Goal: Task Accomplishment & Management: Manage account settings

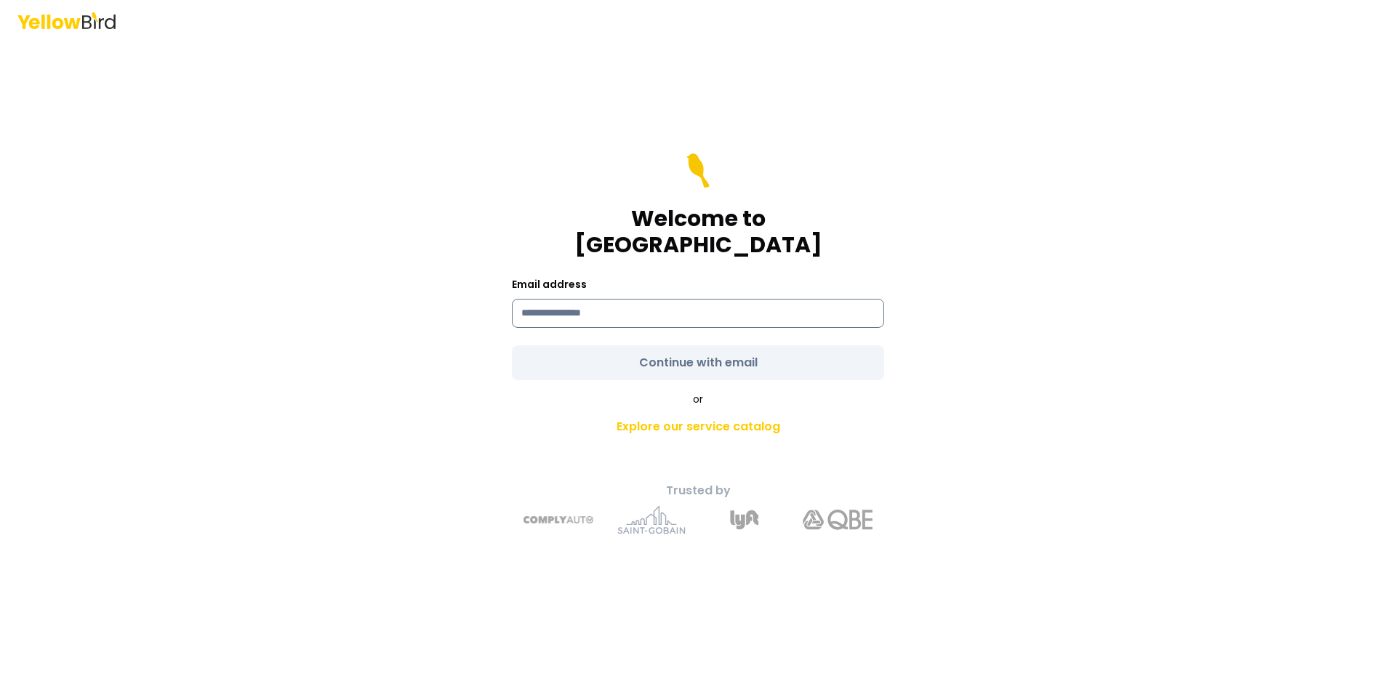
click at [595, 307] on input at bounding box center [698, 313] width 372 height 29
type input "**********"
click at [636, 359] on form "**********" at bounding box center [698, 266] width 372 height 227
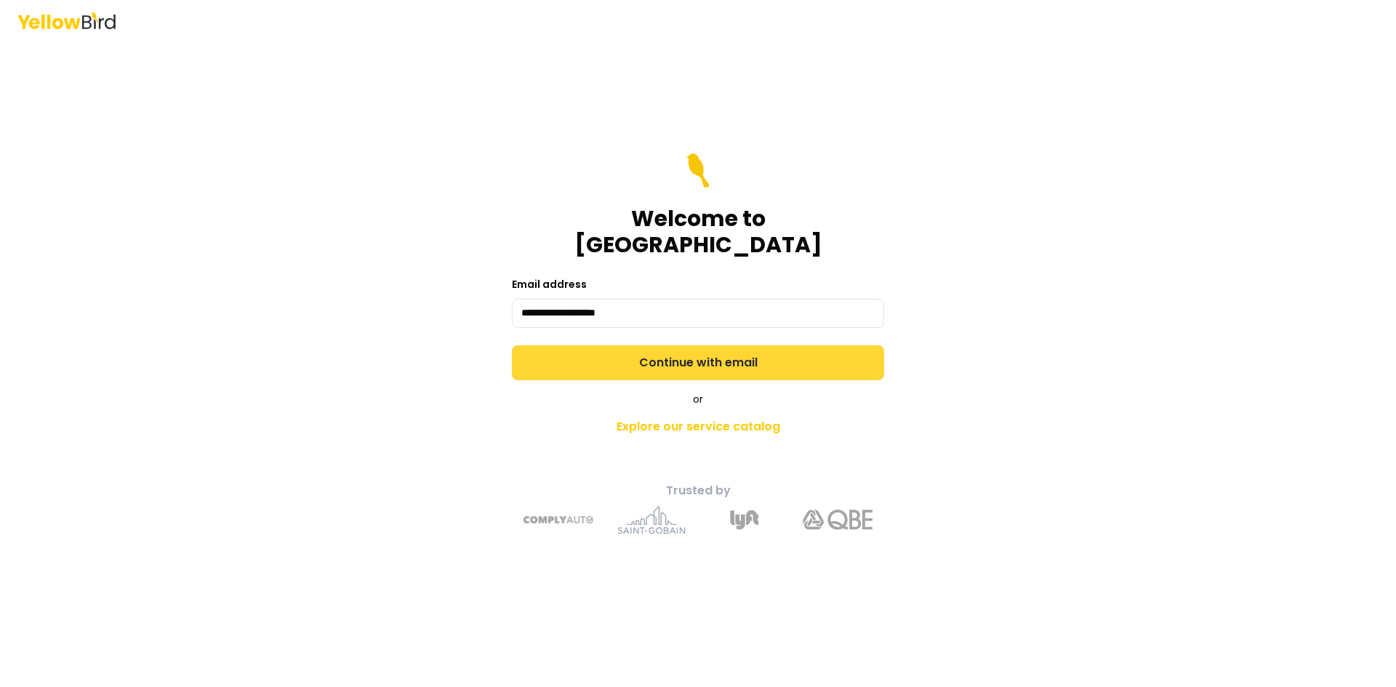
click at [635, 351] on button "Continue with email" at bounding box center [698, 362] width 372 height 35
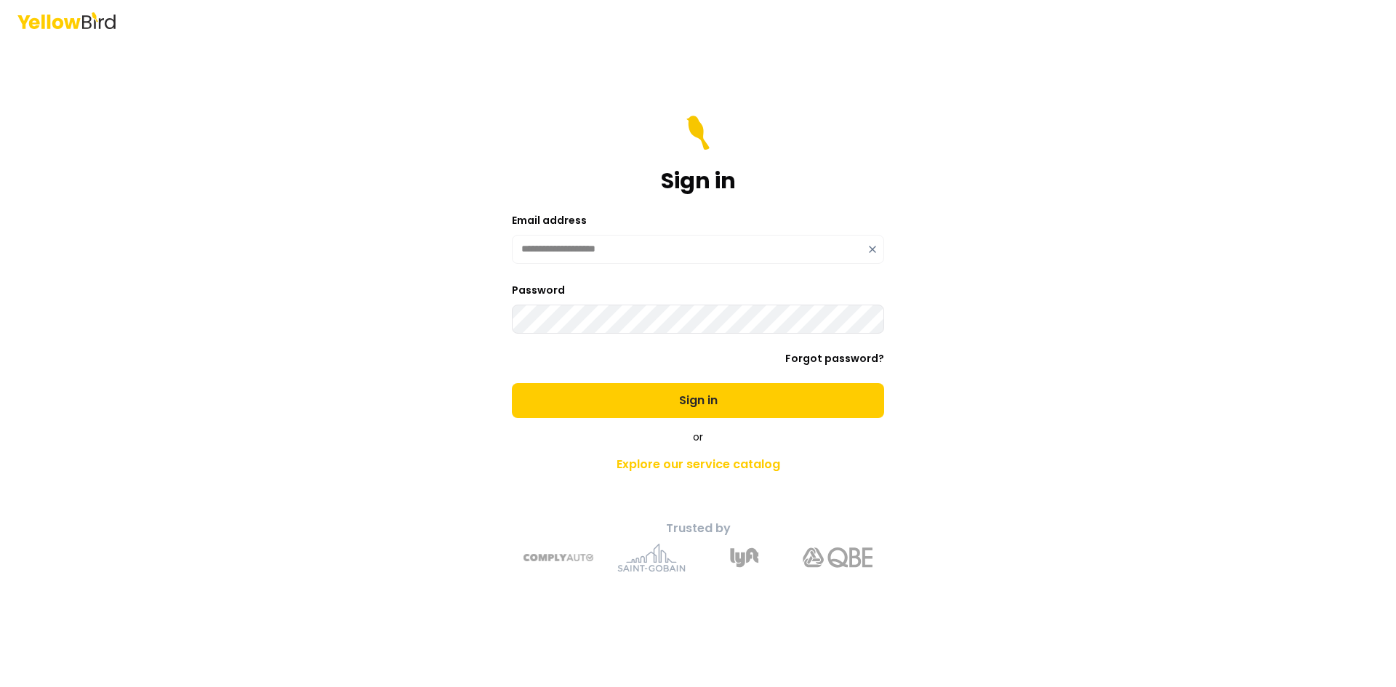
click at [512, 383] on button "Sign in" at bounding box center [698, 400] width 372 height 35
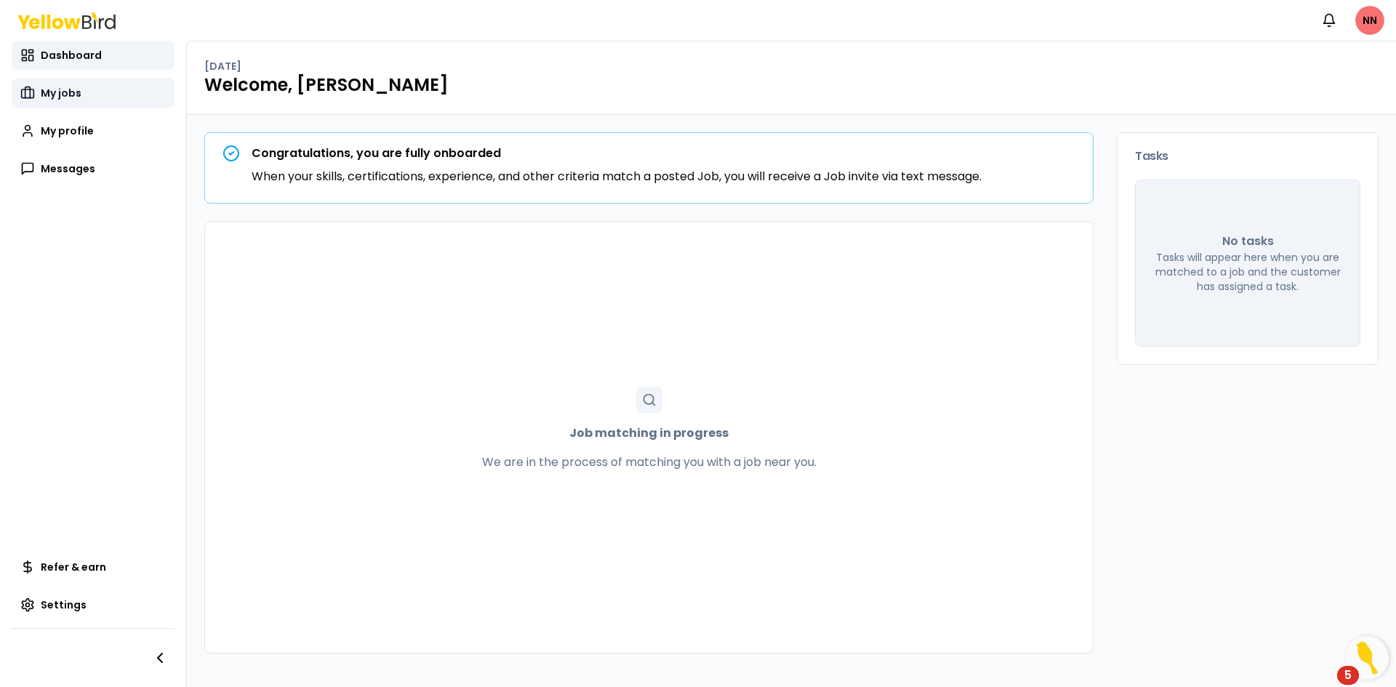
click at [50, 102] on link "My jobs" at bounding box center [93, 93] width 163 height 29
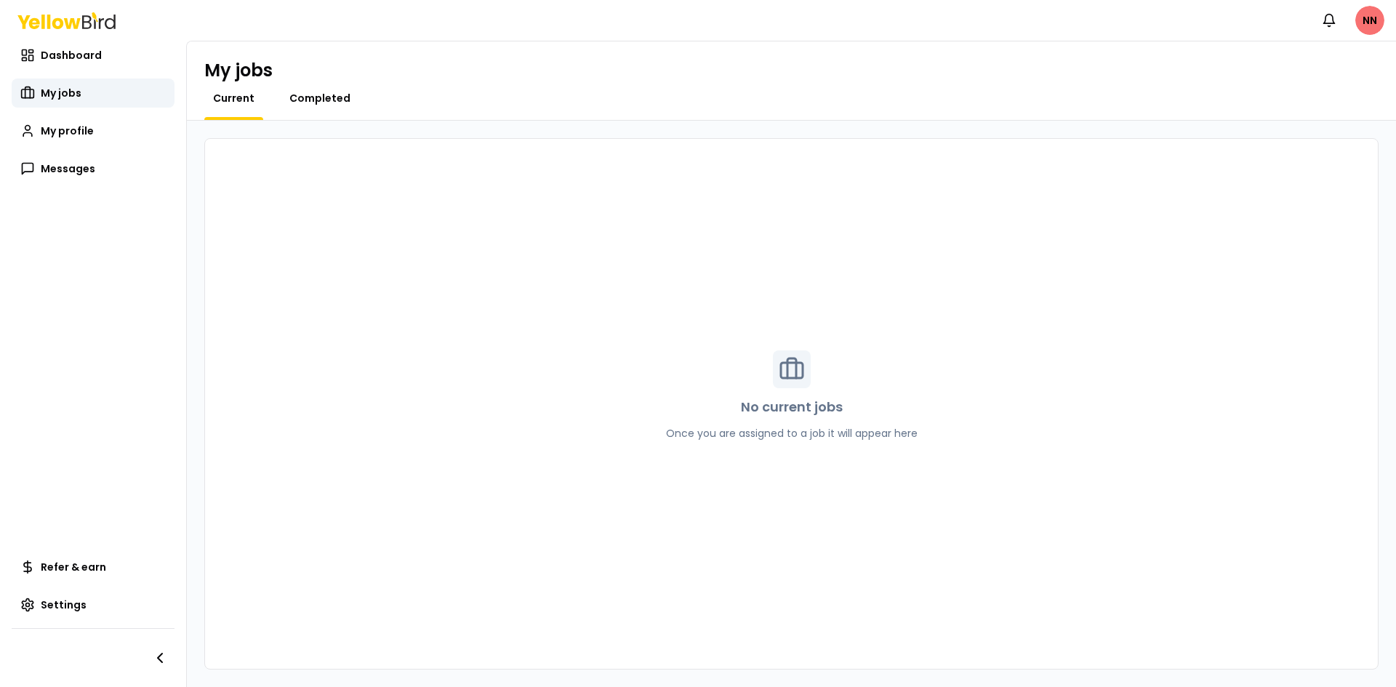
click at [283, 101] on link "Completed" at bounding box center [320, 98] width 79 height 15
click at [63, 106] on link "My jobs" at bounding box center [93, 93] width 163 height 29
click at [58, 128] on span "My profile" at bounding box center [67, 131] width 53 height 15
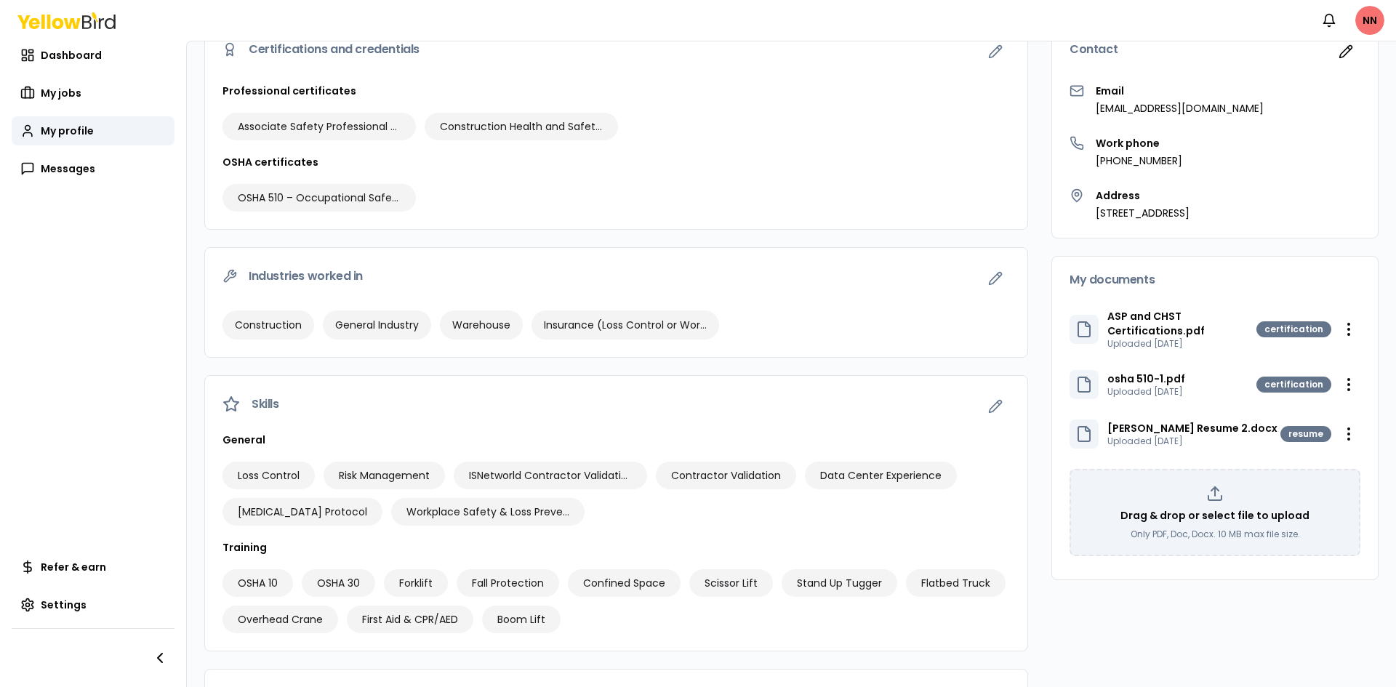
scroll to position [145, 0]
click at [38, 158] on link "Messages" at bounding box center [93, 168] width 163 height 29
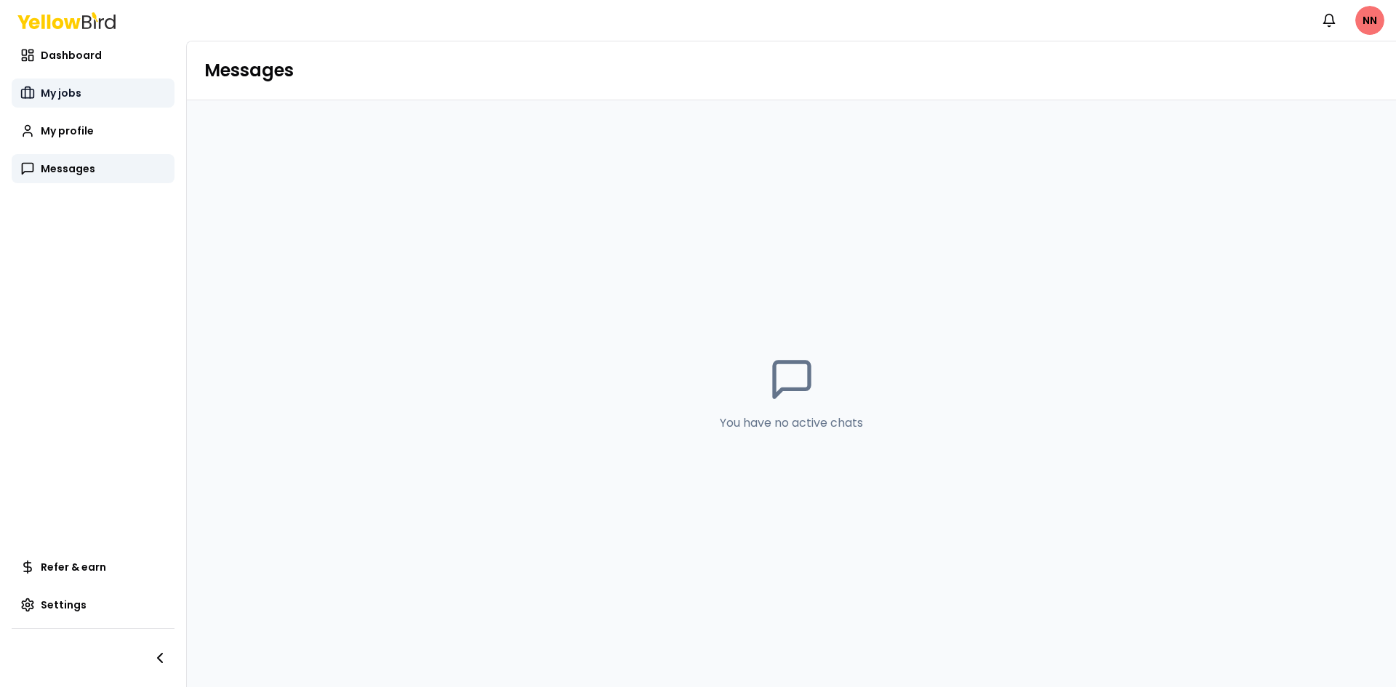
click at [64, 92] on span "My jobs" at bounding box center [61, 93] width 41 height 15
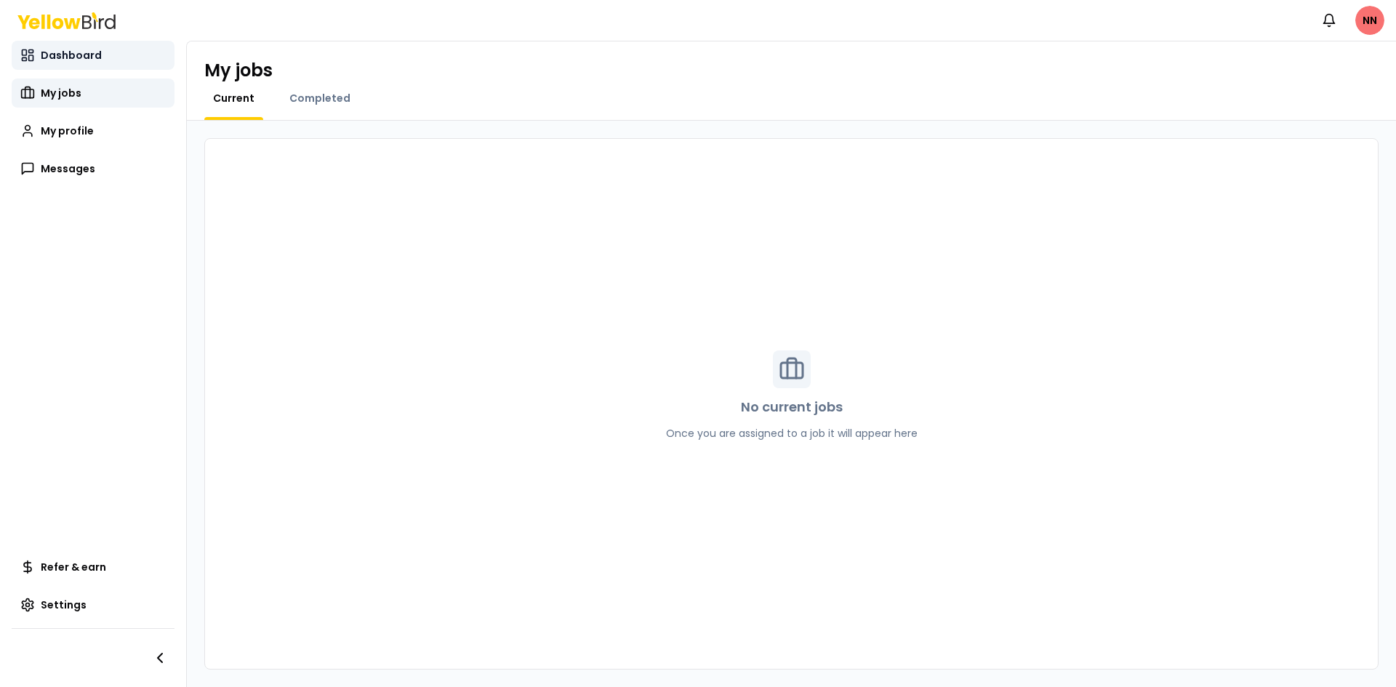
click at [58, 63] on link "Dashboard" at bounding box center [93, 55] width 163 height 29
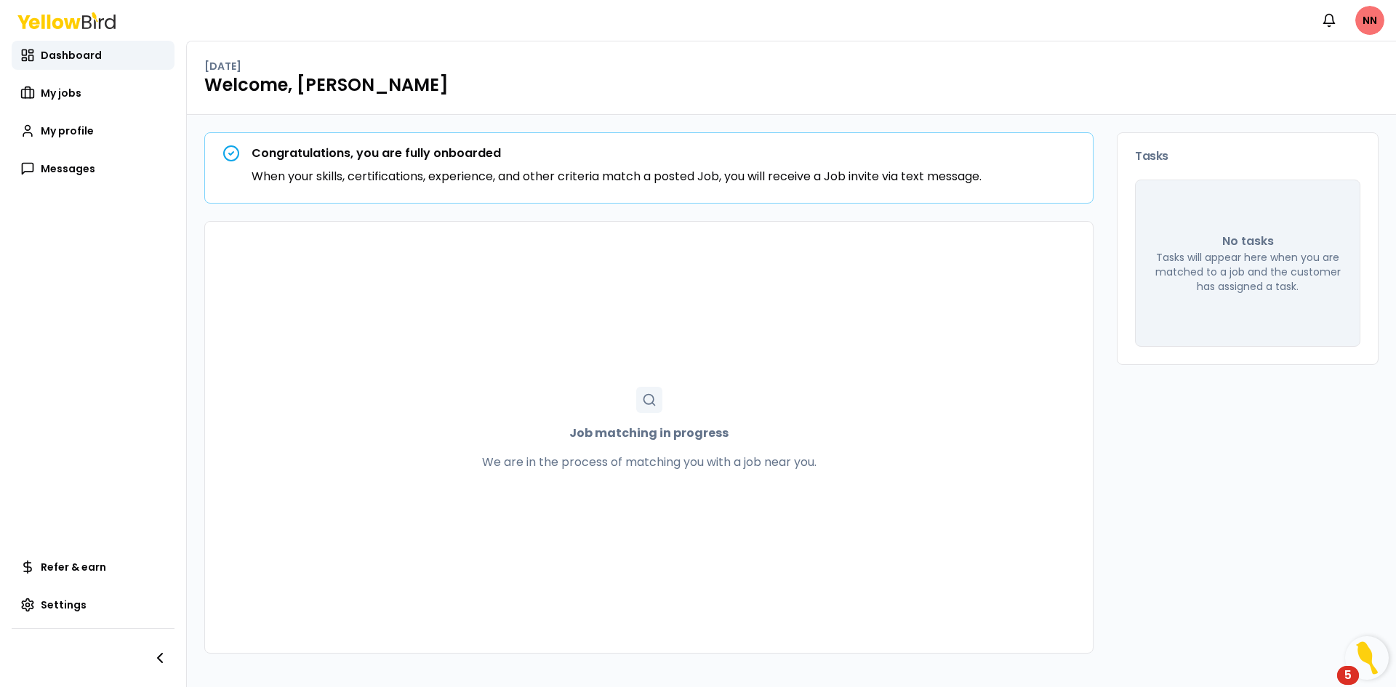
click at [619, 24] on div "Notifications NN" at bounding box center [698, 20] width 1396 height 41
click at [41, 98] on span "My jobs" at bounding box center [61, 93] width 41 height 15
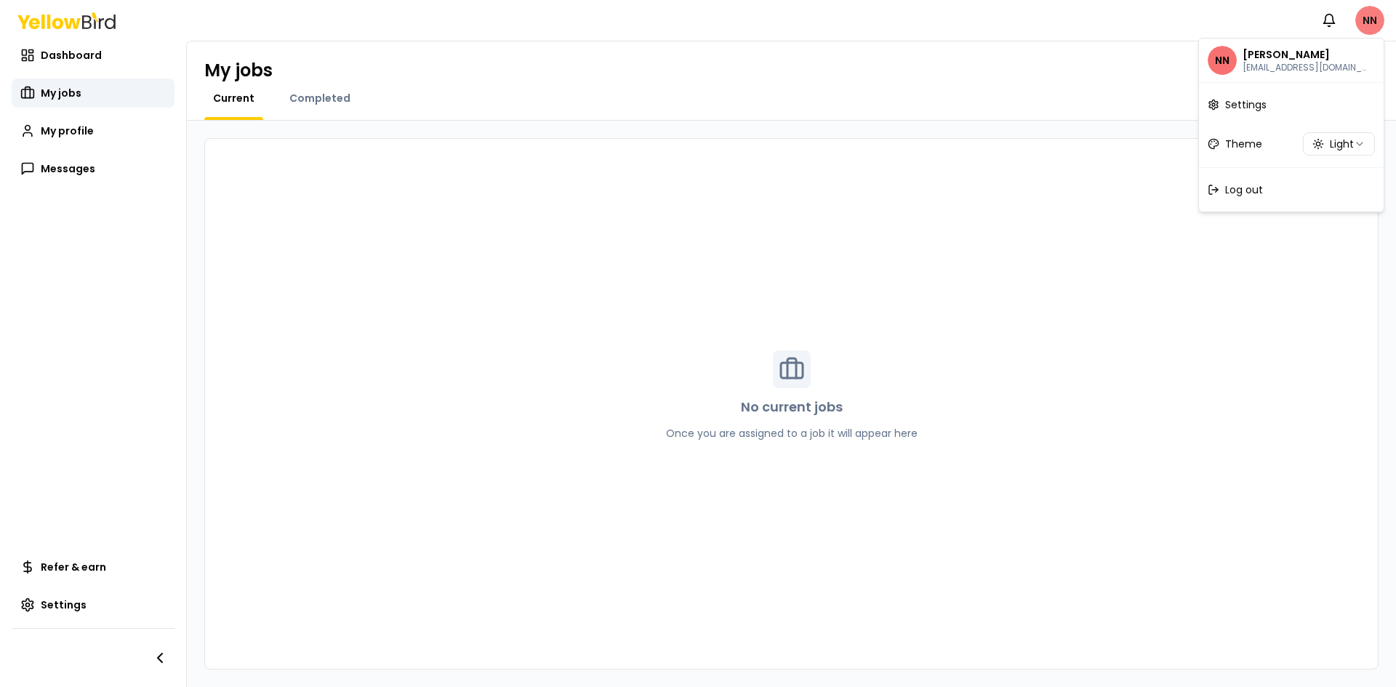
click at [1372, 29] on html "Notifications NN Dashboard My jobs My profile Messages Refer & earn Settings My…" at bounding box center [698, 343] width 1396 height 687
click at [1240, 103] on span "Settings" at bounding box center [1245, 104] width 41 height 15
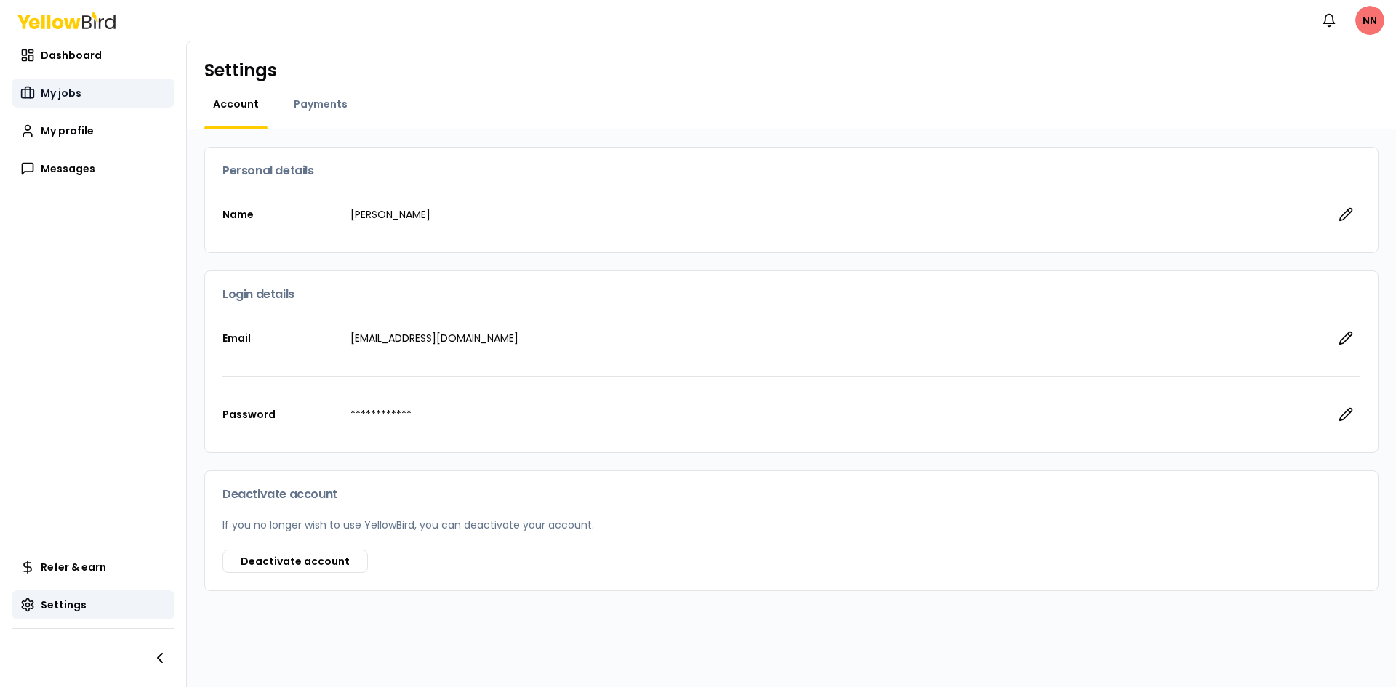
click at [66, 101] on link "My jobs" at bounding box center [93, 93] width 163 height 29
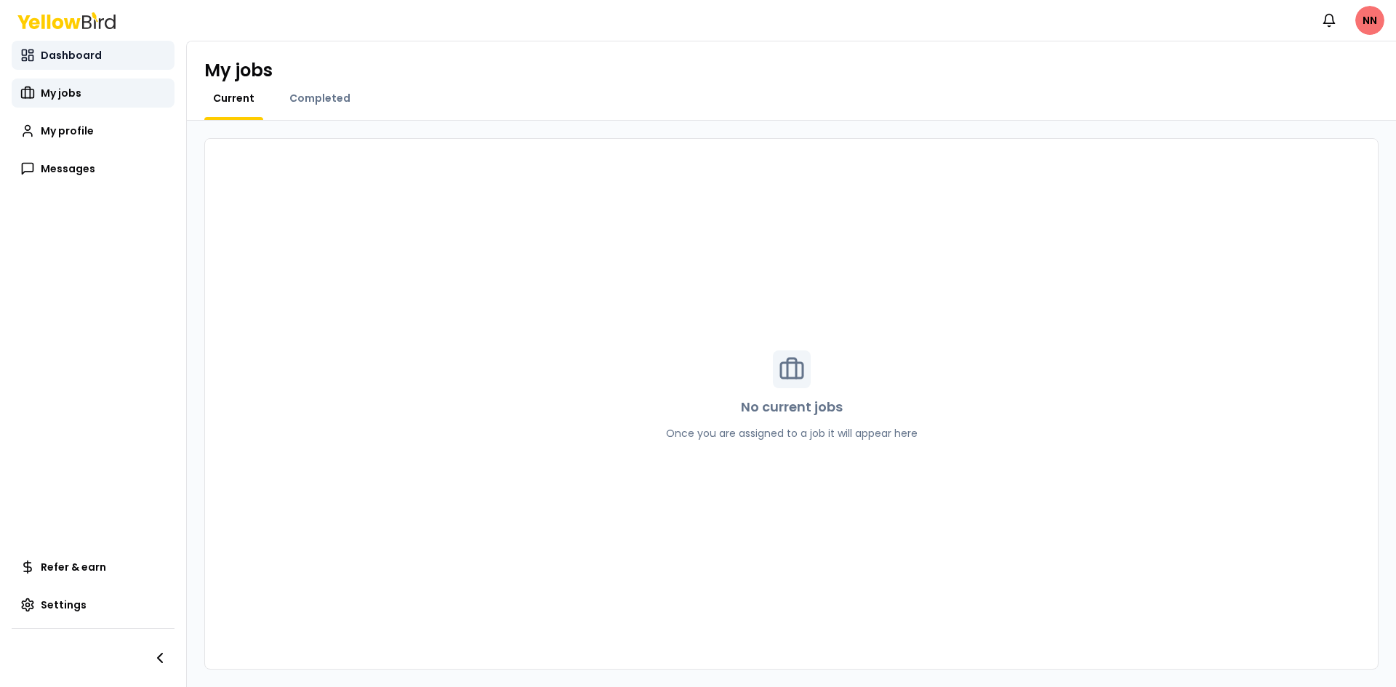
click at [60, 63] on link "Dashboard" at bounding box center [93, 55] width 163 height 29
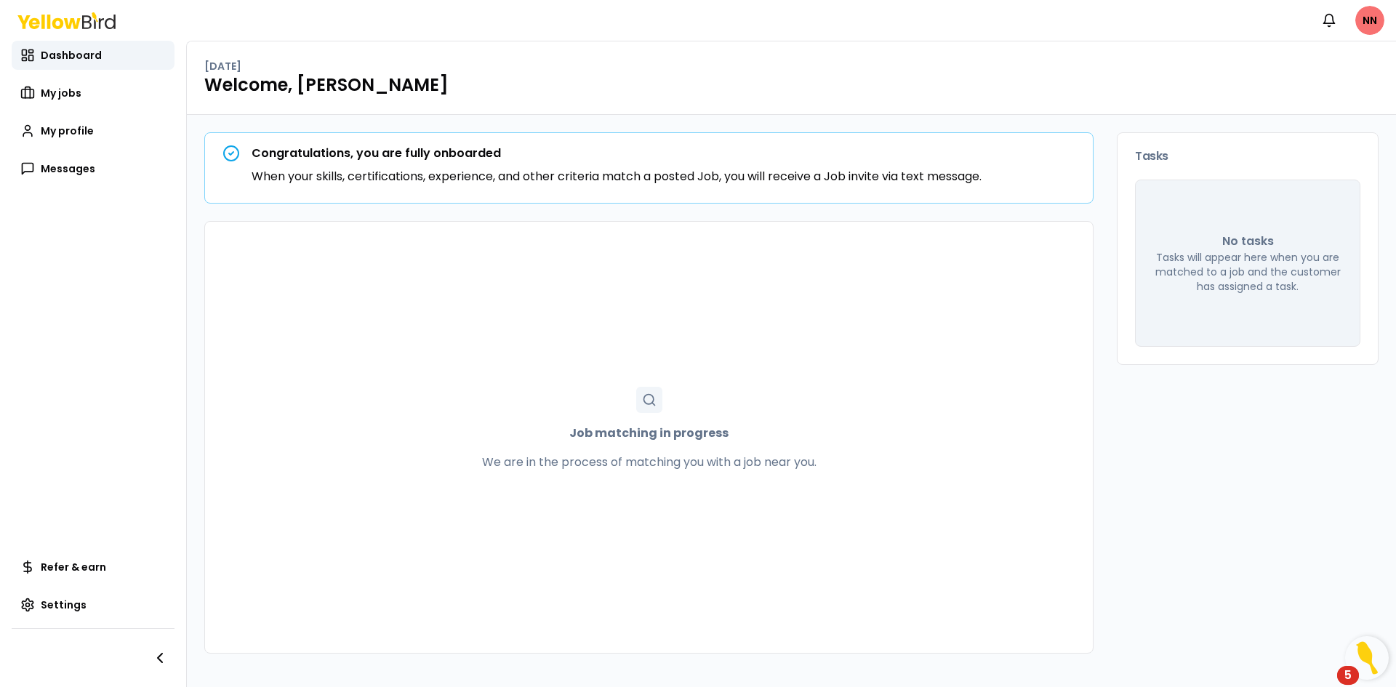
click at [47, 28] on icon at bounding box center [66, 20] width 98 height 17
click at [1367, 25] on html "Notifications NN Dashboard My jobs My profile Messages Refer & earn Settings [D…" at bounding box center [698, 343] width 1396 height 687
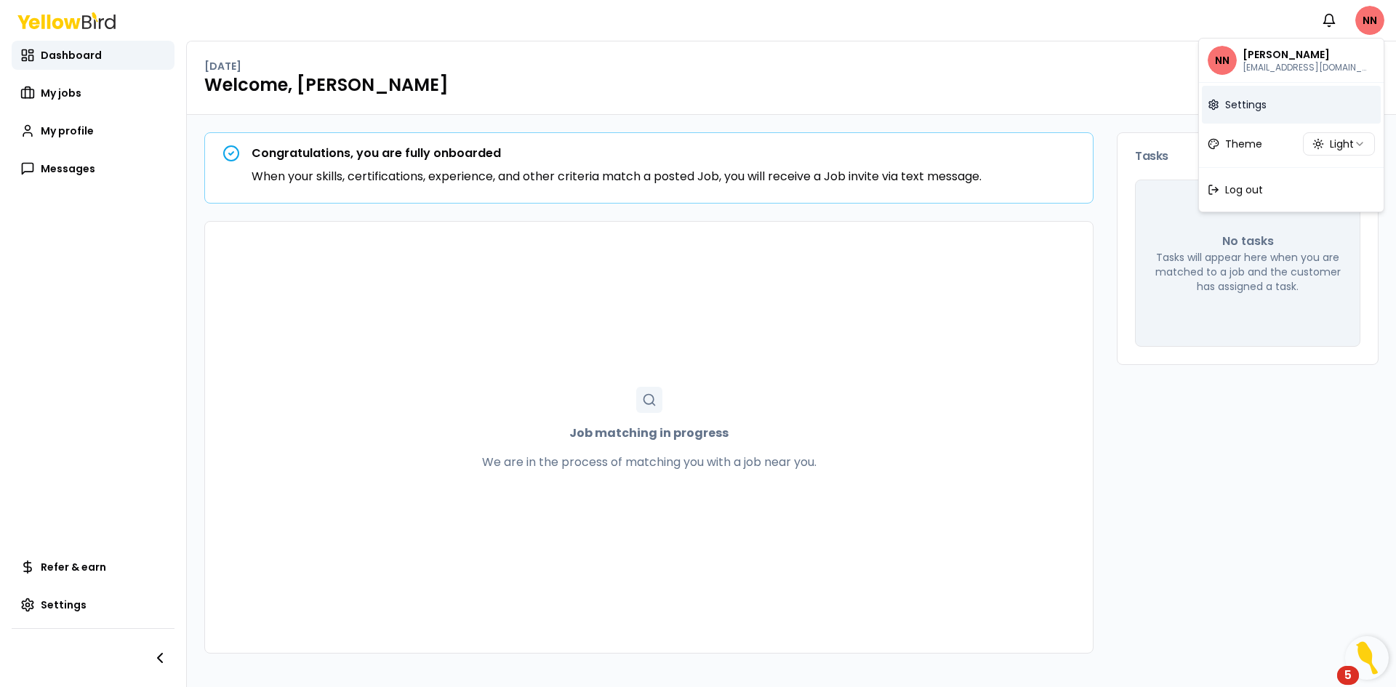
click at [1237, 102] on span "Settings" at bounding box center [1245, 104] width 41 height 15
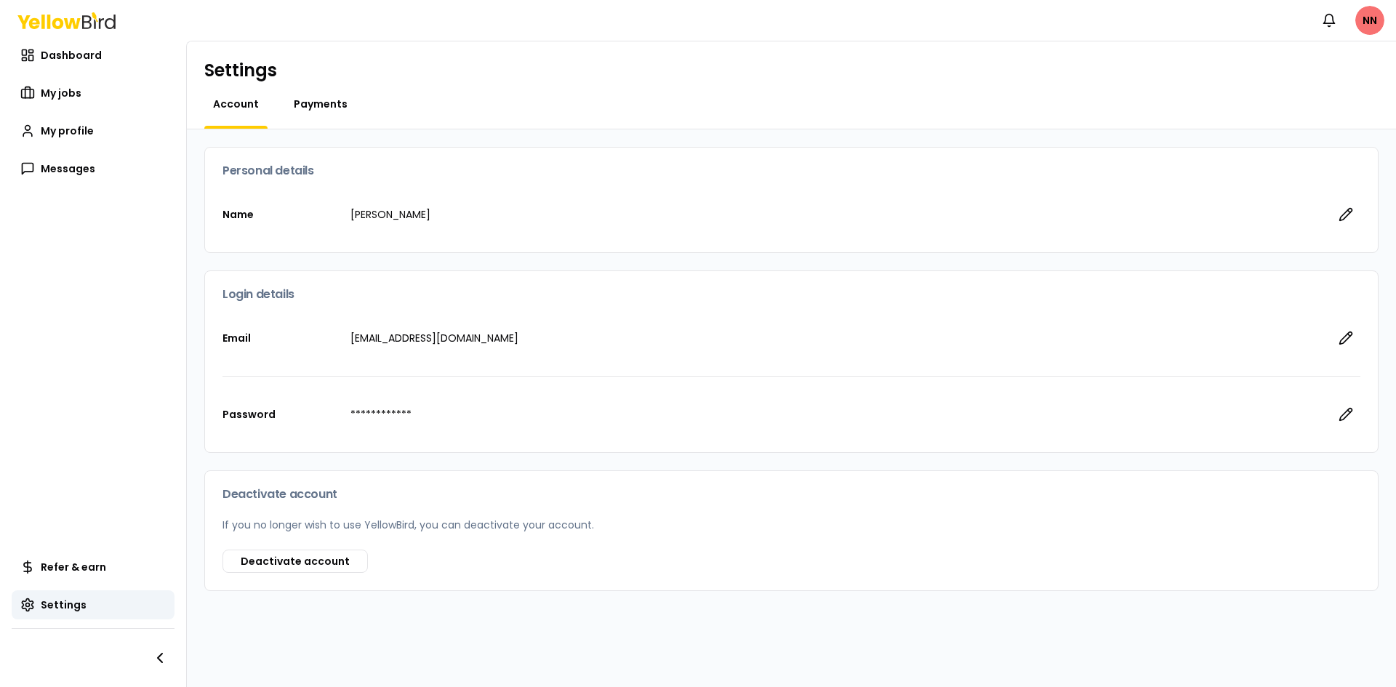
click at [310, 100] on span "Payments" at bounding box center [321, 104] width 54 height 15
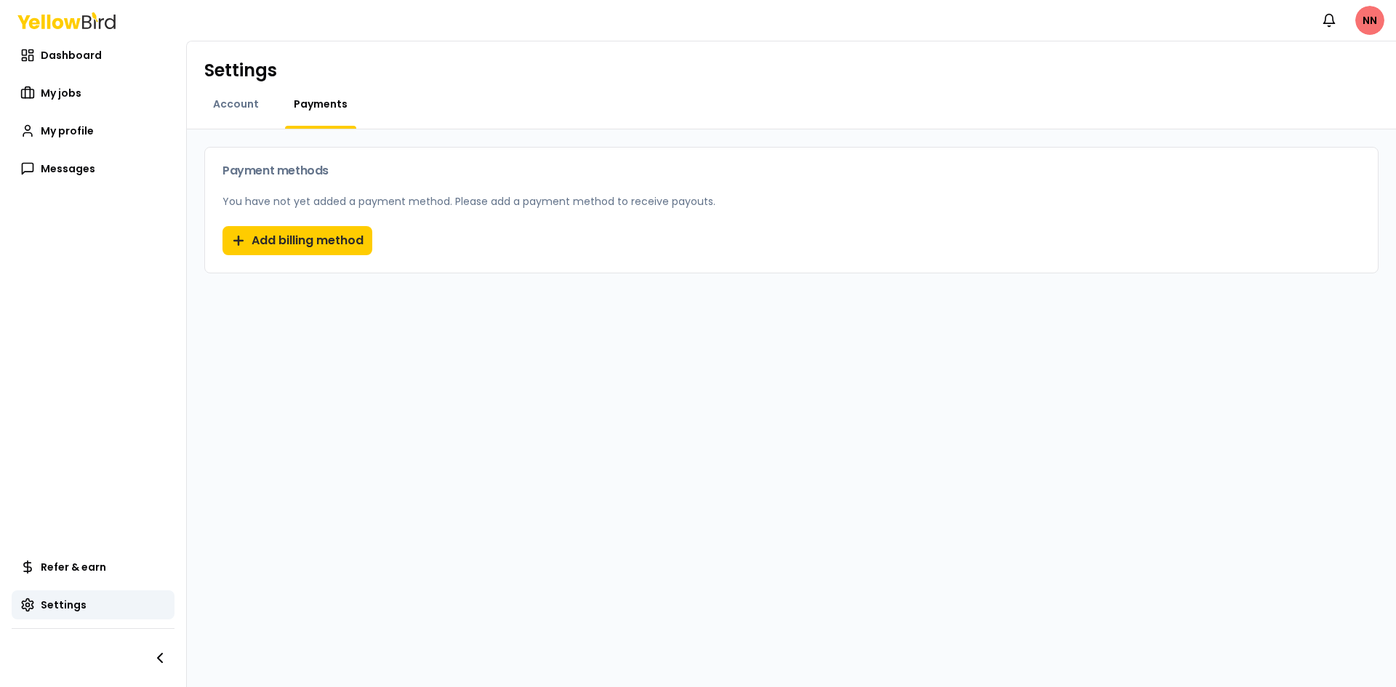
click at [256, 95] on div "Settings Account Payments" at bounding box center [791, 85] width 1209 height 88
click at [246, 97] on span "Account" at bounding box center [236, 104] width 46 height 15
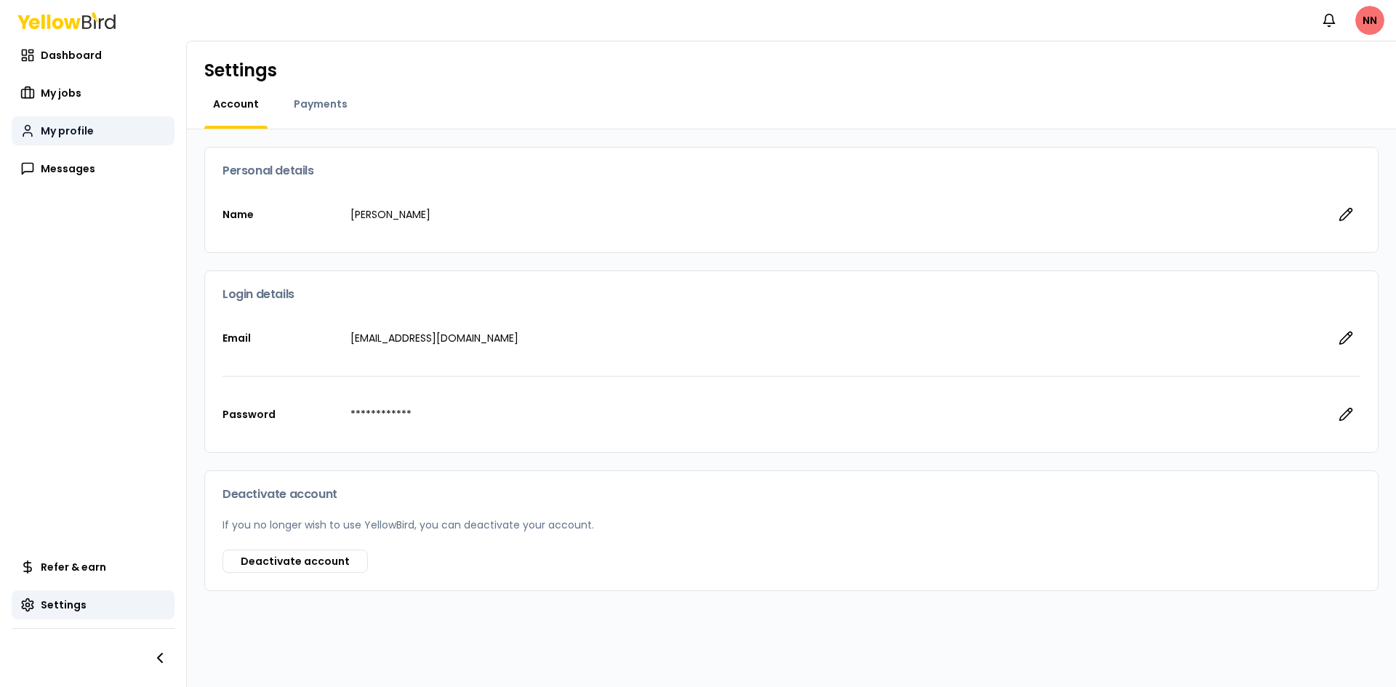
click at [87, 136] on span "My profile" at bounding box center [67, 131] width 53 height 15
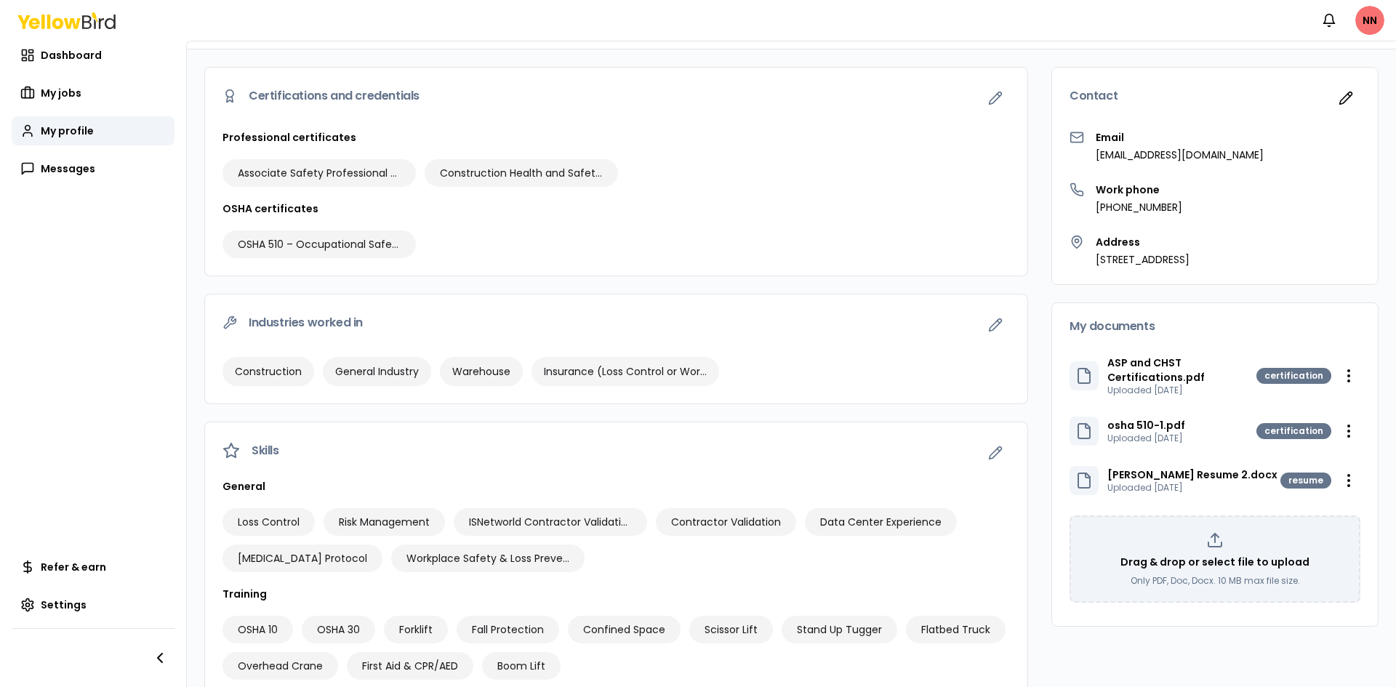
scroll to position [233, 0]
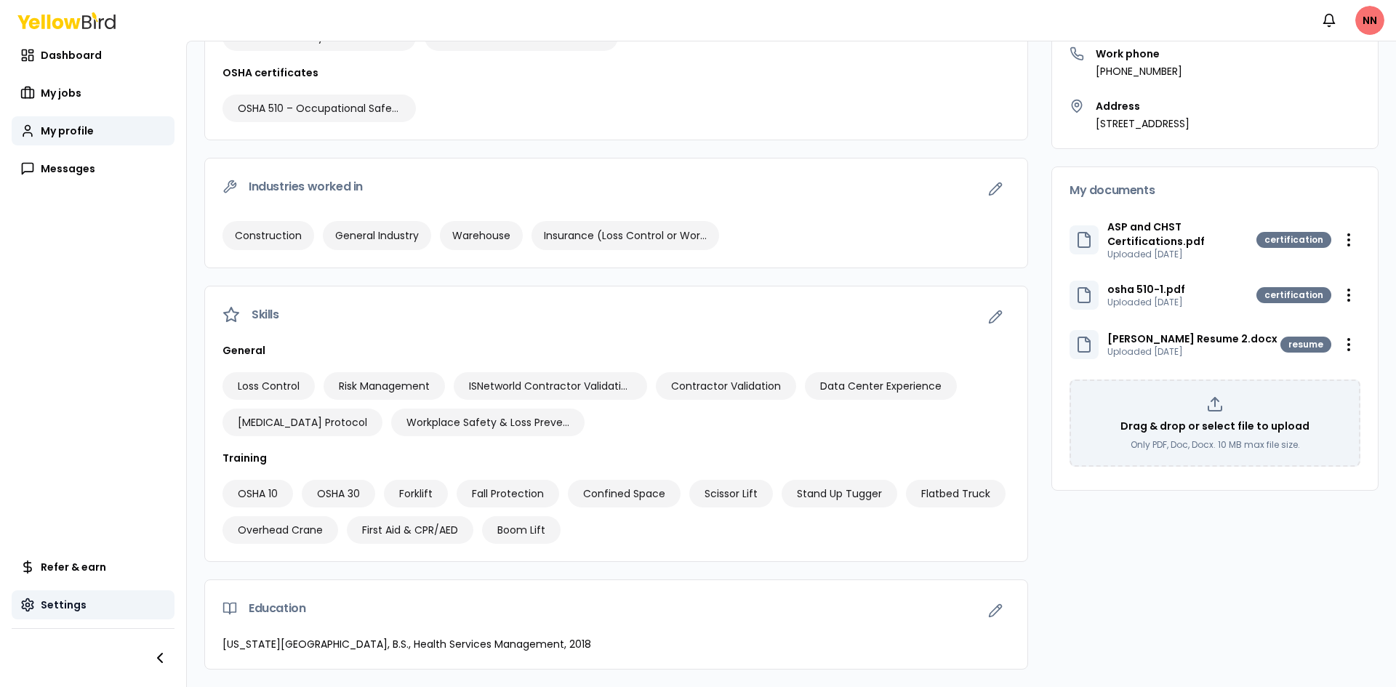
click at [90, 607] on link "Settings" at bounding box center [93, 604] width 163 height 29
